Goal: Transaction & Acquisition: Book appointment/travel/reservation

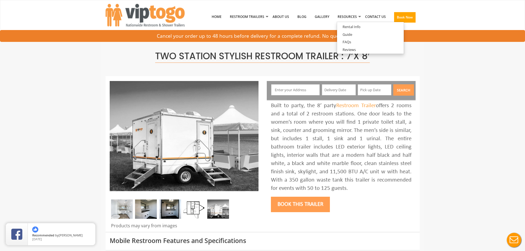
paste input "[GEOGRAPHIC_DATA], [GEOGRAPHIC_DATA], [GEOGRAPHIC_DATA]"
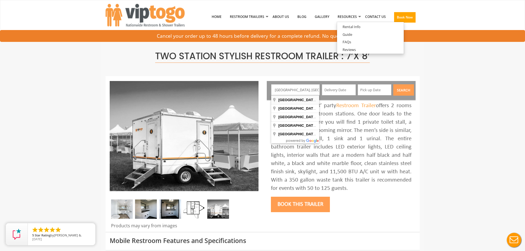
type input "[GEOGRAPHIC_DATA], [GEOGRAPHIC_DATA], [GEOGRAPHIC_DATA]"
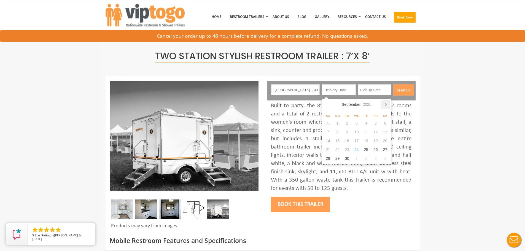
click at [388, 103] on icon at bounding box center [385, 104] width 9 height 9
click at [387, 133] on div "11" at bounding box center [385, 132] width 10 height 9
type input "[DATE]"
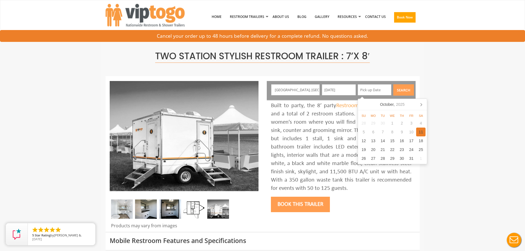
click at [422, 133] on div "11" at bounding box center [421, 132] width 10 height 9
type input "[DATE]"
click at [404, 91] on button "Search" at bounding box center [403, 89] width 21 height 11
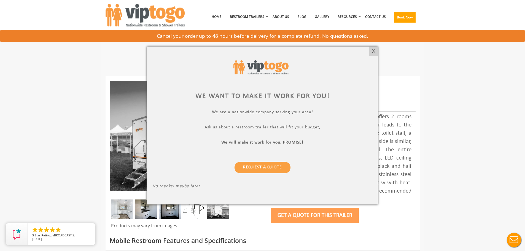
drag, startPoint x: 373, startPoint y: 56, endPoint x: 370, endPoint y: 47, distance: 9.5
click at [373, 55] on div "X" at bounding box center [373, 51] width 9 height 9
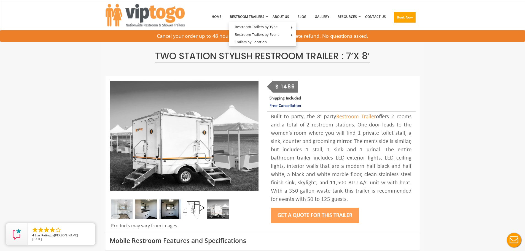
click at [319, 213] on button "Get a Quote for this Trailer" at bounding box center [315, 215] width 88 height 15
